Goal: Task Accomplishment & Management: Complete application form

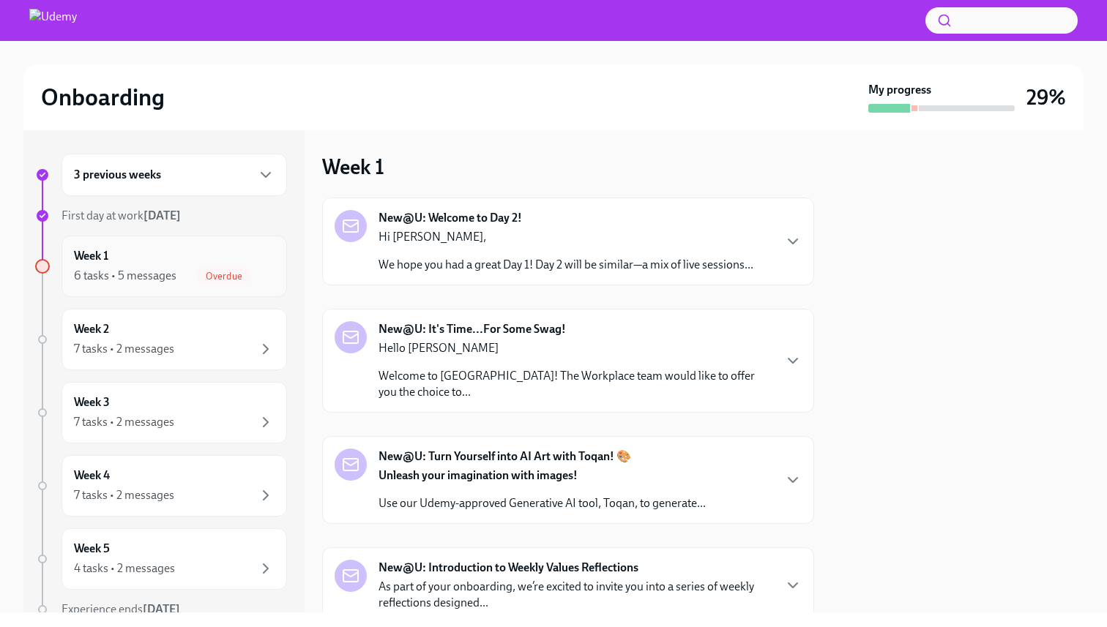
click at [247, 258] on div "Week 1 6 tasks • 5 messages Overdue" at bounding box center [174, 266] width 201 height 37
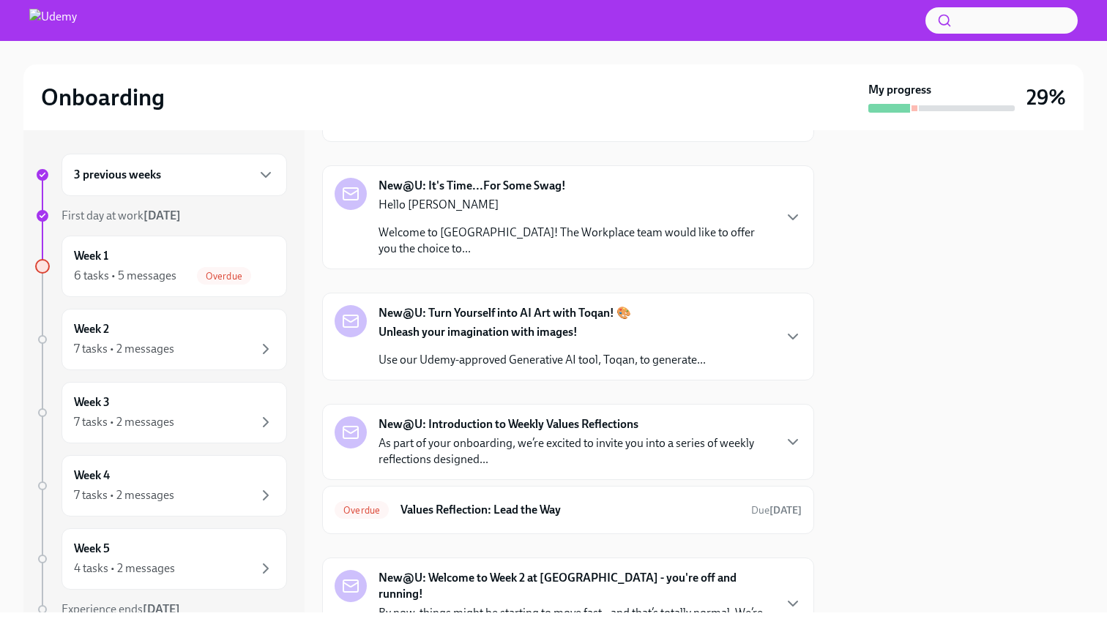
scroll to position [145, 0]
click at [613, 501] on h6 "Values Reflection: Lead the Way" at bounding box center [569, 509] width 339 height 16
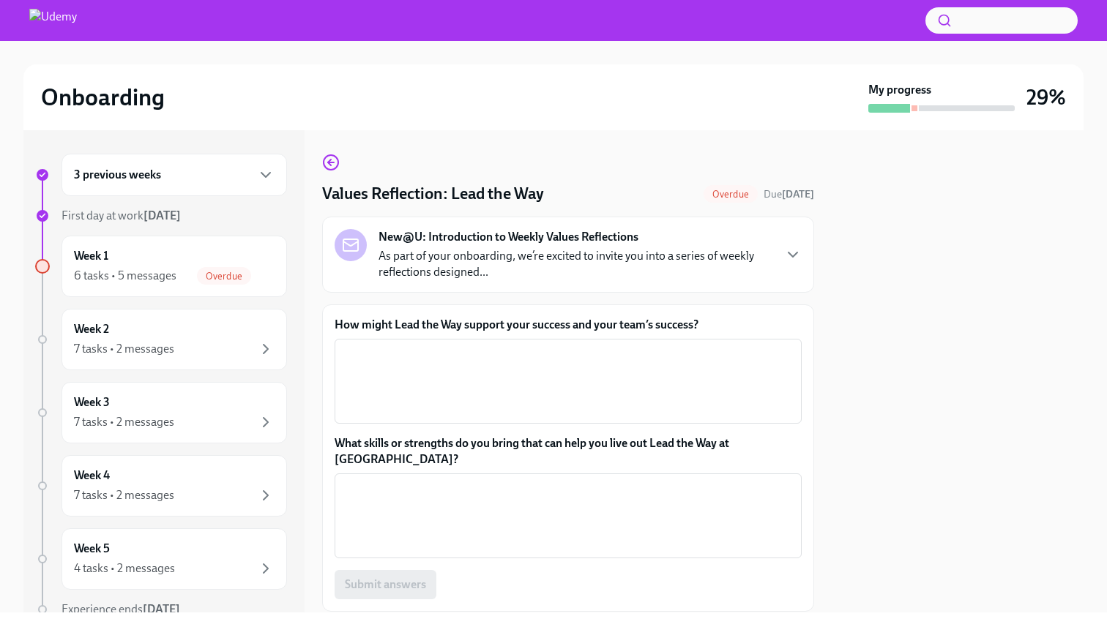
scroll to position [37, 0]
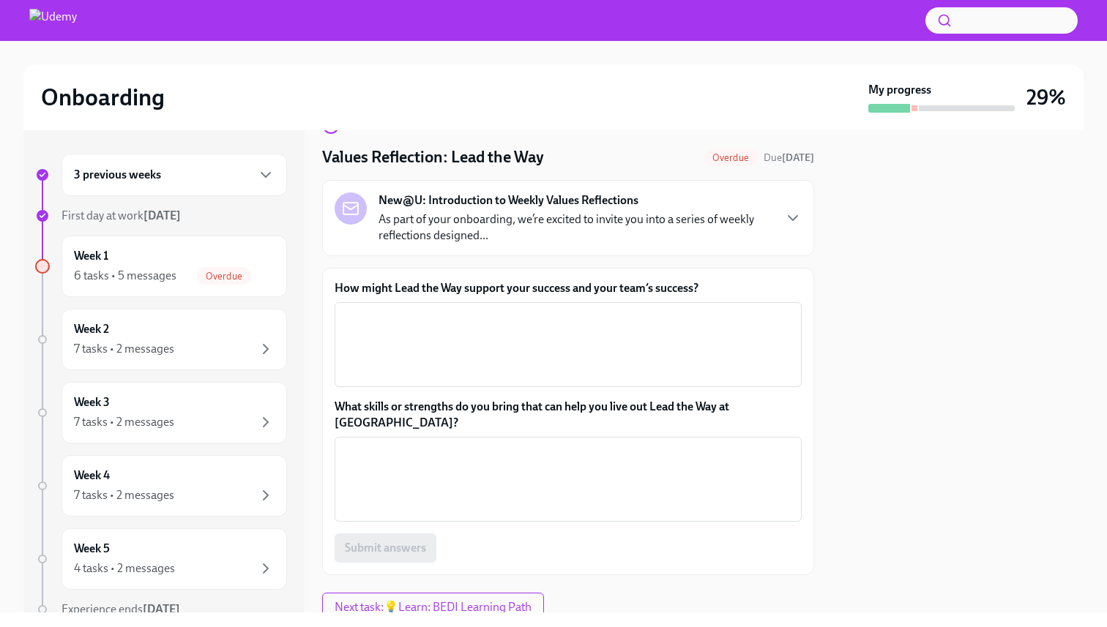
click at [538, 242] on p "As part of your onboarding, we’re excited to invite you into a series of weekly…" at bounding box center [576, 228] width 394 height 32
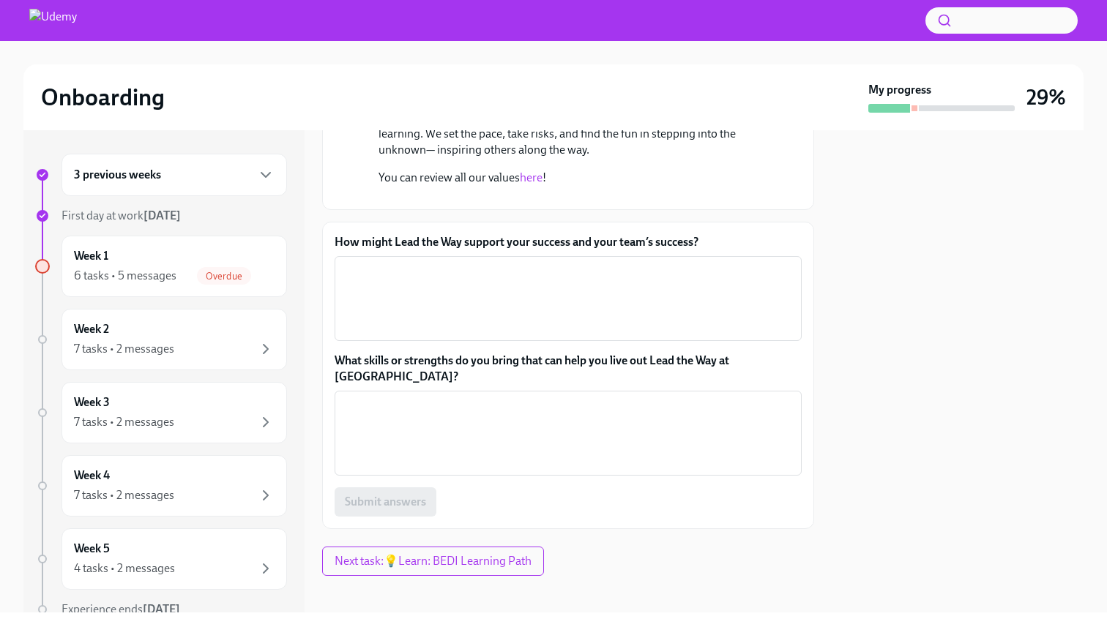
scroll to position [461, 0]
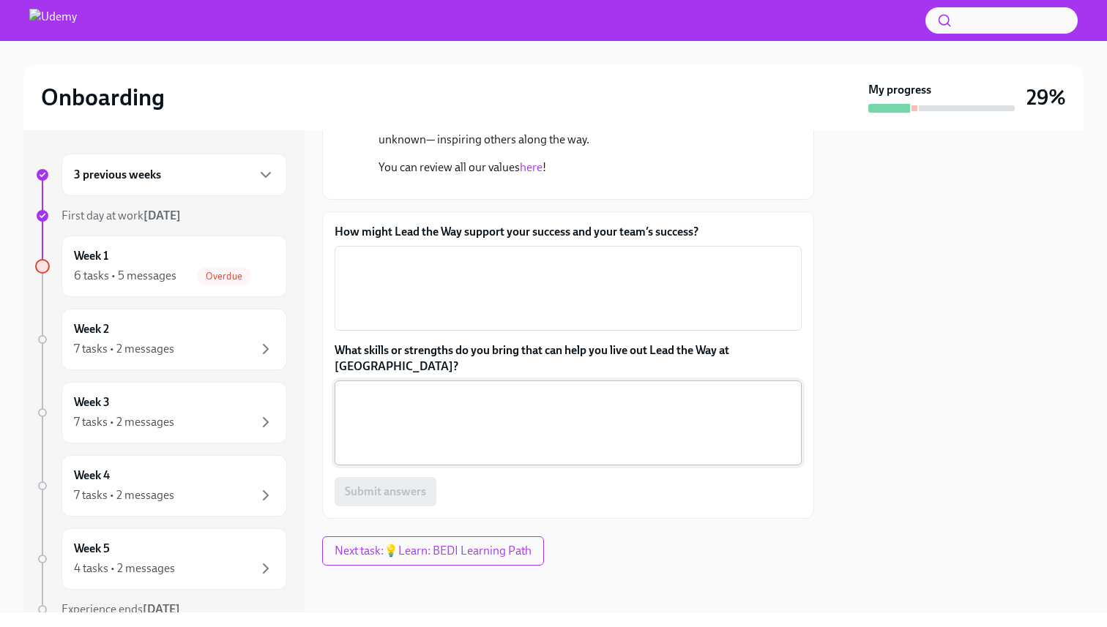
click at [499, 433] on textarea "What skills or strengths do you bring that can help you live out Lead the Way a…" at bounding box center [568, 423] width 450 height 70
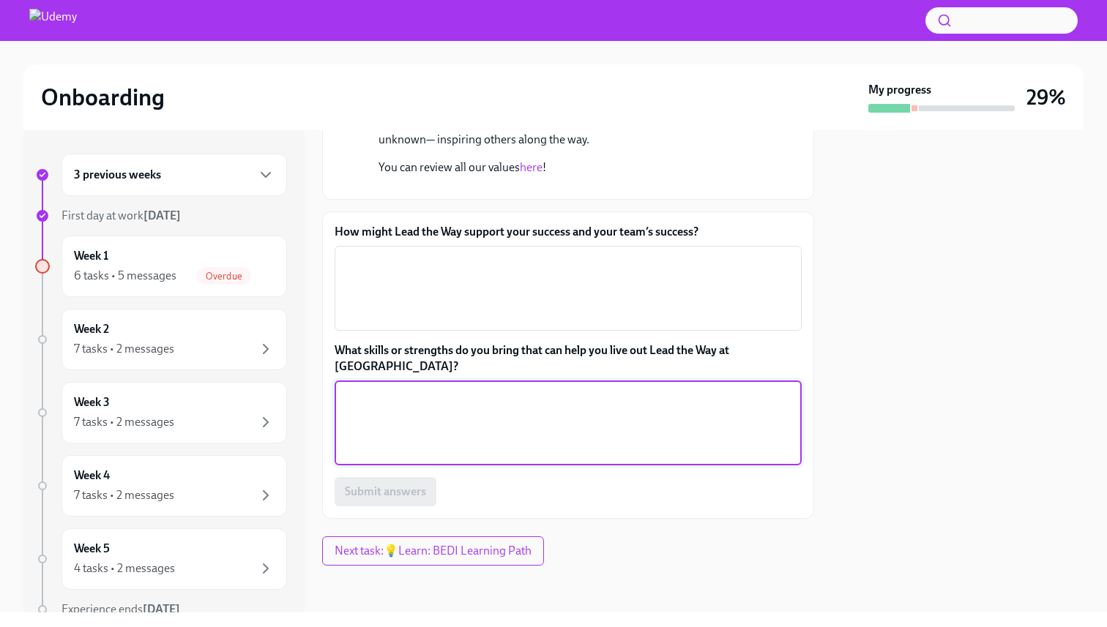
scroll to position [469, 0]
click at [215, 176] on div "3 previous weeks" at bounding box center [174, 175] width 201 height 18
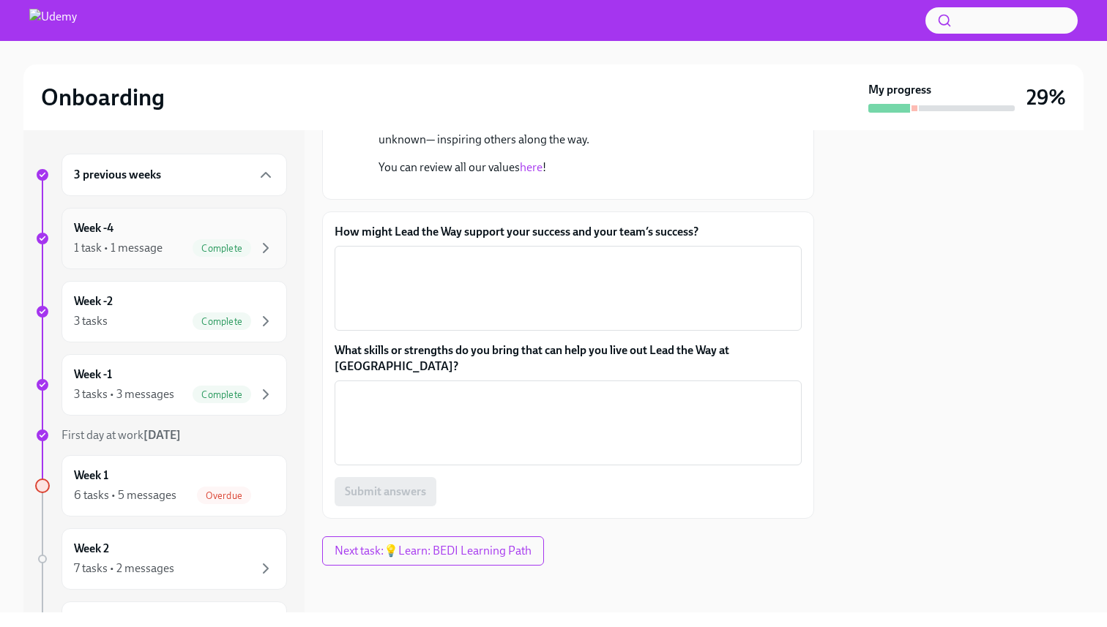
click at [146, 212] on div "Week -4 1 task • 1 message Complete" at bounding box center [173, 238] width 225 height 61
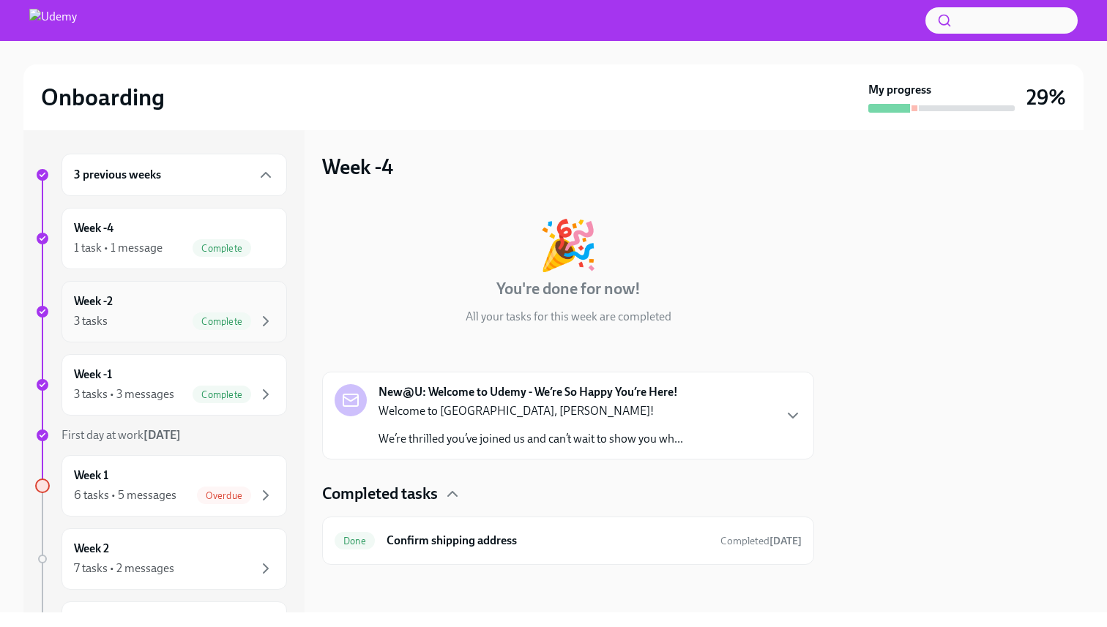
click at [157, 324] on div "3 tasks Complete" at bounding box center [174, 322] width 201 height 18
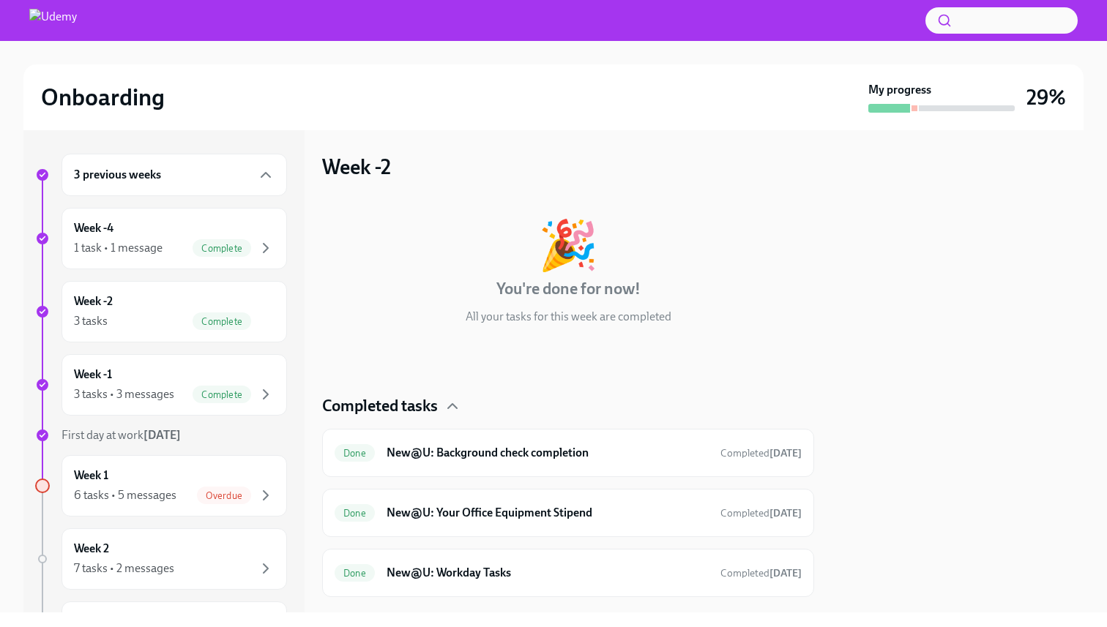
scroll to position [31, 0]
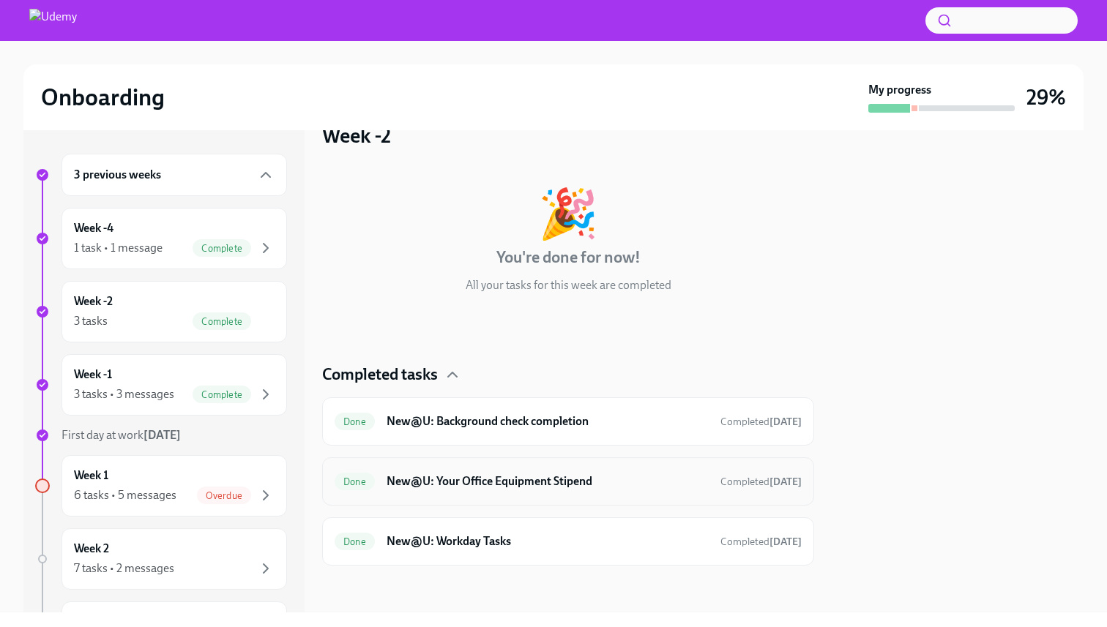
click at [514, 478] on h6 "New@U: Your Office Equipment Stipend" at bounding box center [548, 482] width 322 height 16
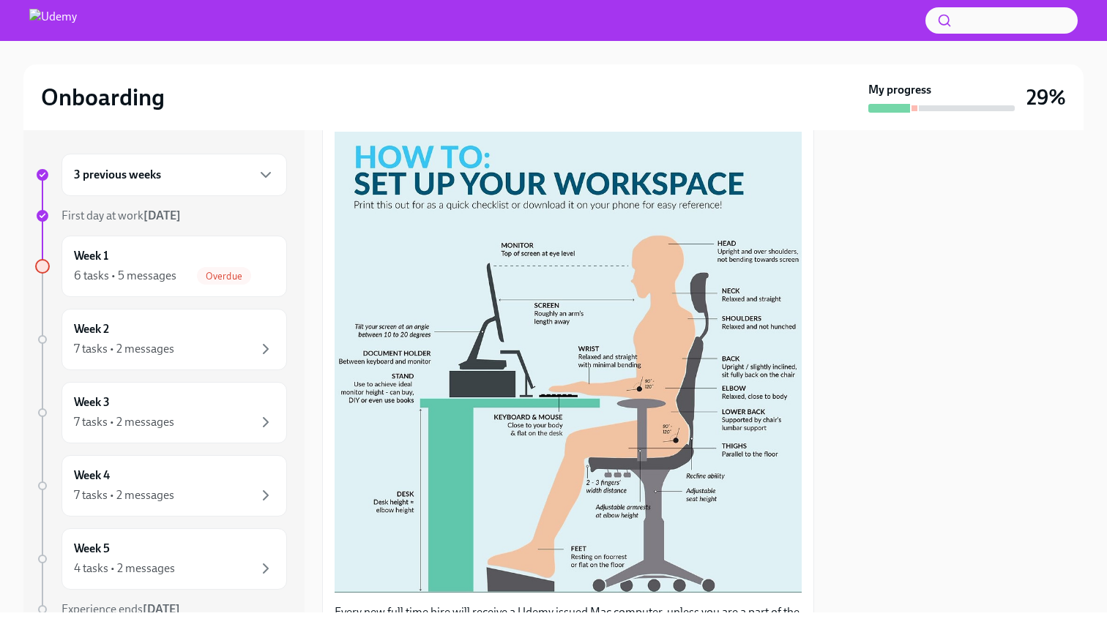
scroll to position [250, 0]
